Goal: Obtain resource: Download file/media

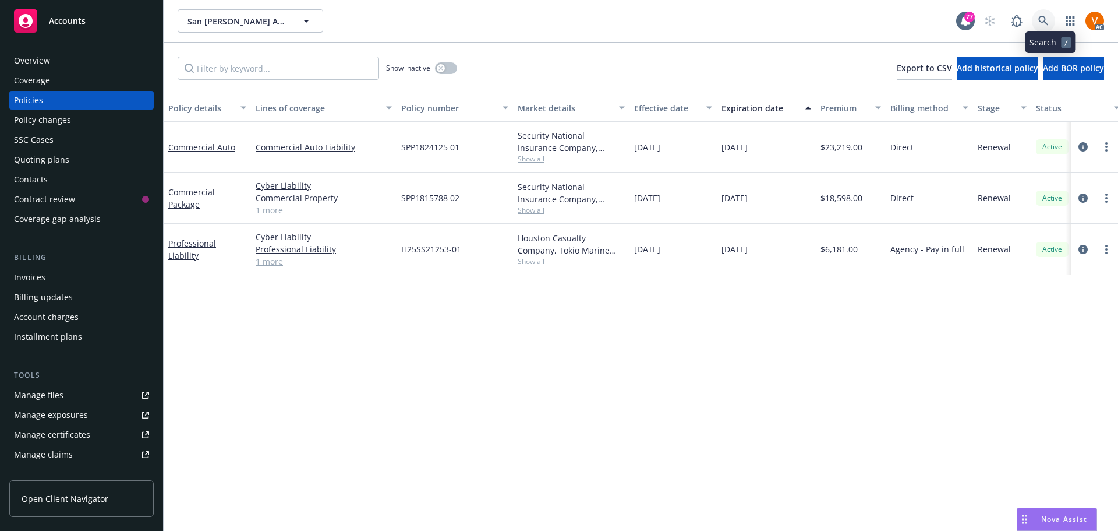
click at [1055, 12] on link at bounding box center [1043, 20] width 23 height 23
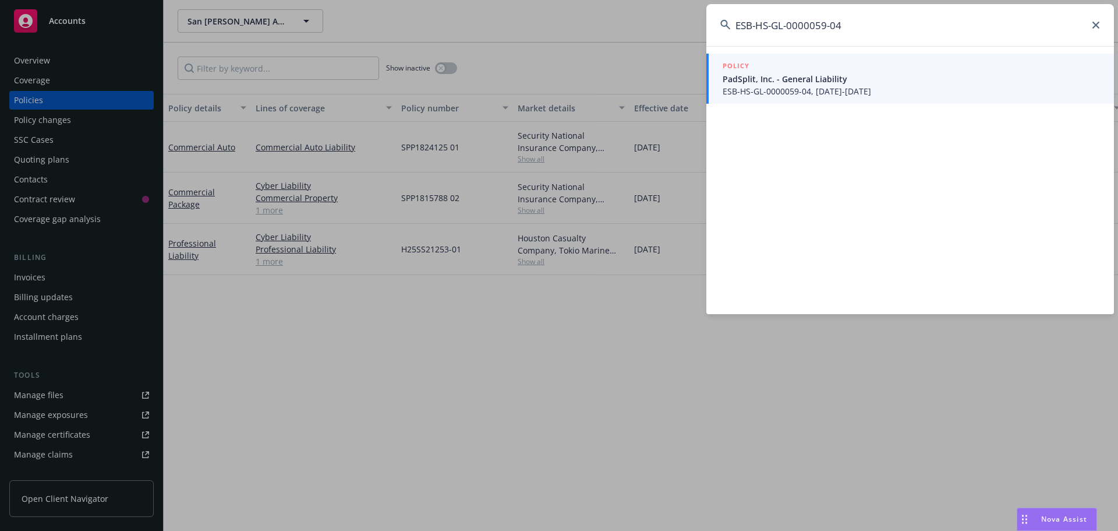
type input "ESB-HS-GL-0000059-04"
click at [775, 81] on span "PadSplit, Inc. - General Liability" at bounding box center [911, 79] width 377 height 12
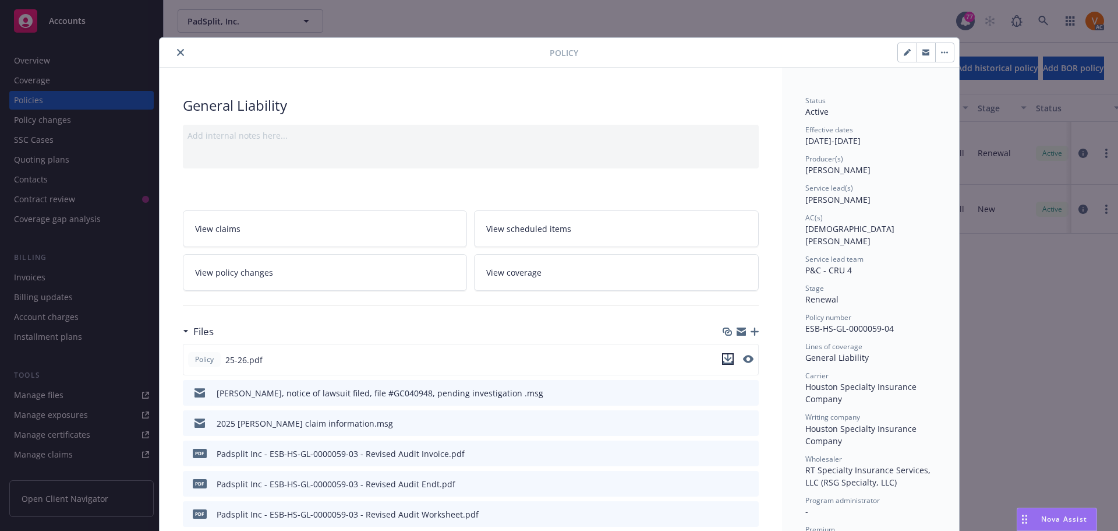
click at [727, 354] on icon "download file" at bounding box center [727, 358] width 9 height 9
click at [178, 45] on div at bounding box center [357, 52] width 386 height 14
click at [177, 50] on icon "close" at bounding box center [180, 52] width 7 height 7
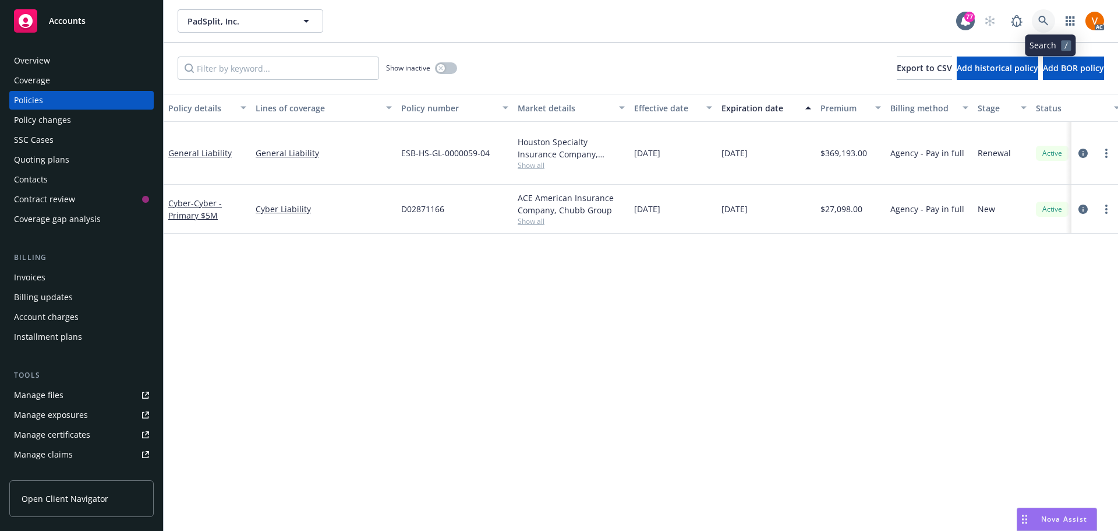
click at [1055, 20] on link at bounding box center [1043, 20] width 23 height 23
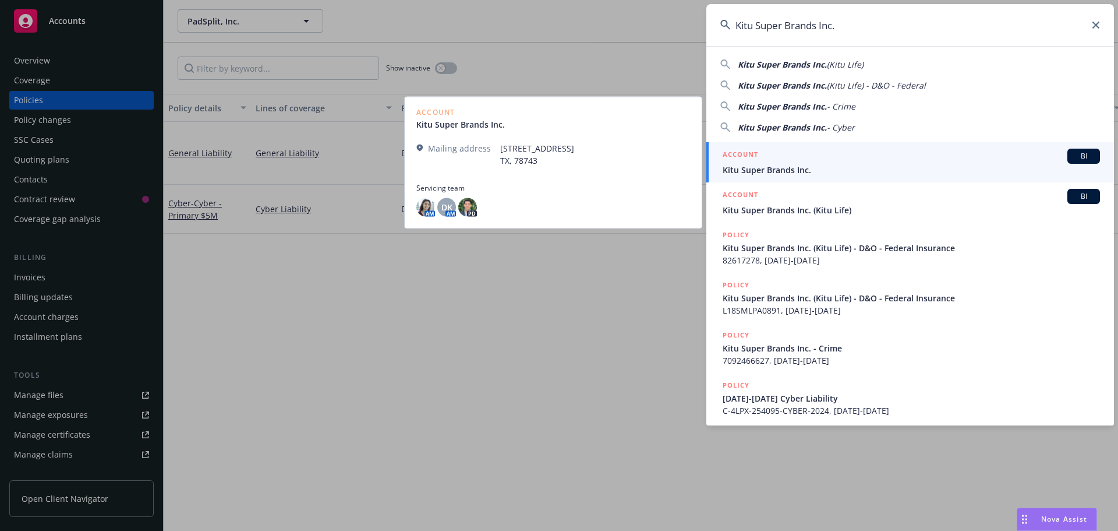
type input "Kitu Super Brands Inc."
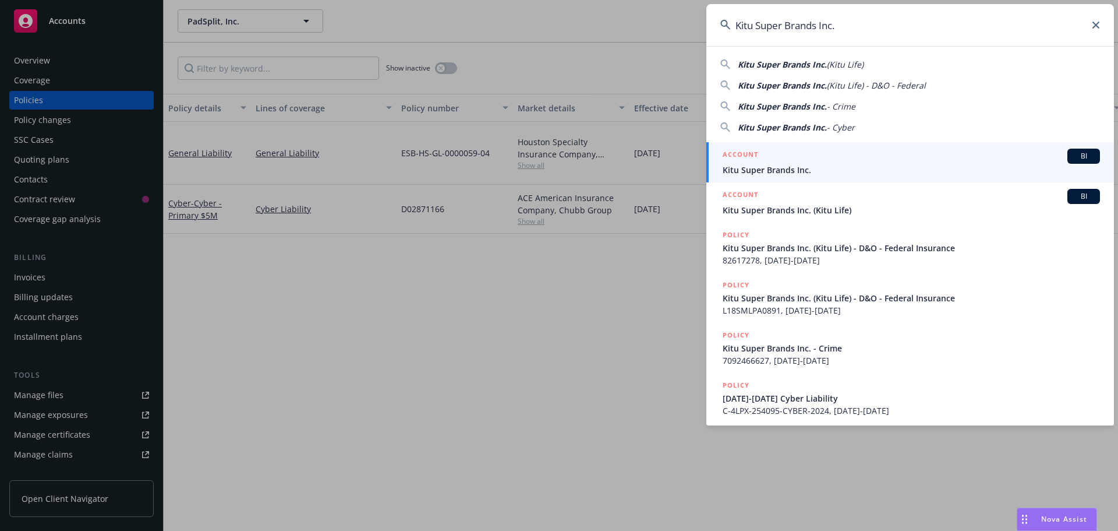
click at [799, 165] on span "Kitu Super Brands Inc." at bounding box center [911, 170] width 377 height 12
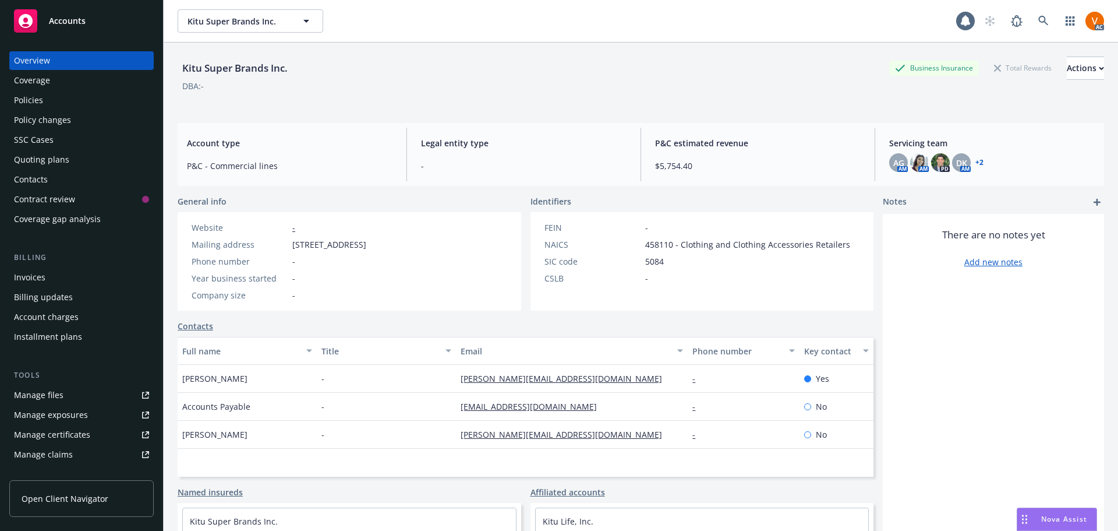
click at [101, 93] on div "Policies" at bounding box center [81, 100] width 135 height 19
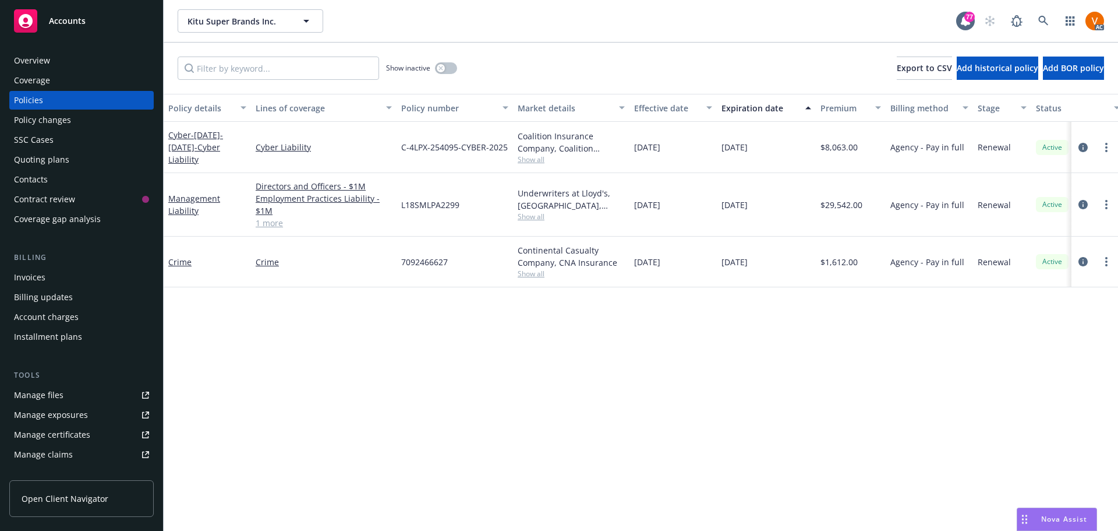
click at [274, 217] on link "1 more" at bounding box center [324, 223] width 136 height 12
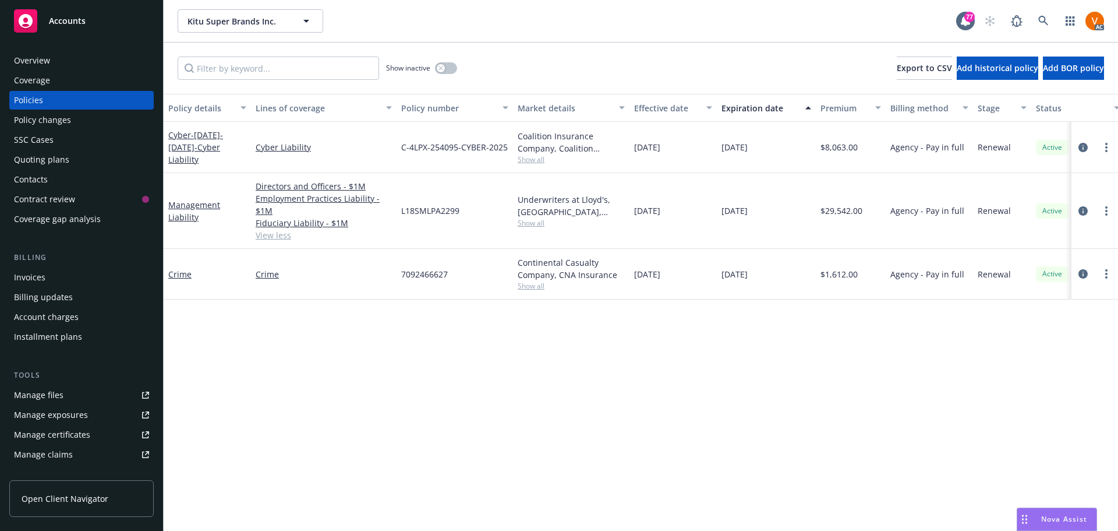
click at [186, 262] on div "Crime" at bounding box center [207, 274] width 87 height 51
click at [183, 269] on link "Crime" at bounding box center [179, 274] width 23 height 11
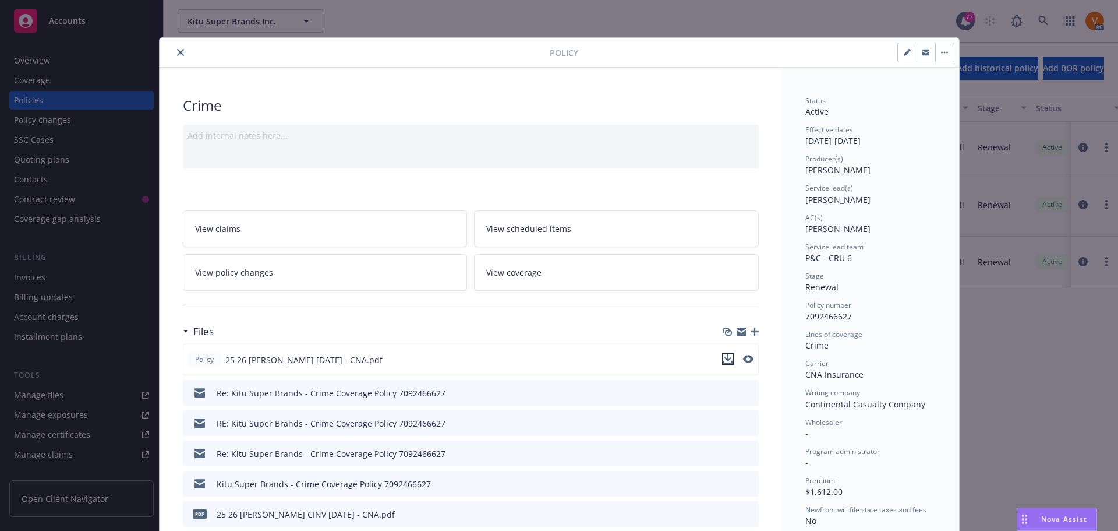
click at [730, 353] on button "download file" at bounding box center [728, 359] width 12 height 12
